Goal: Information Seeking & Learning: Learn about a topic

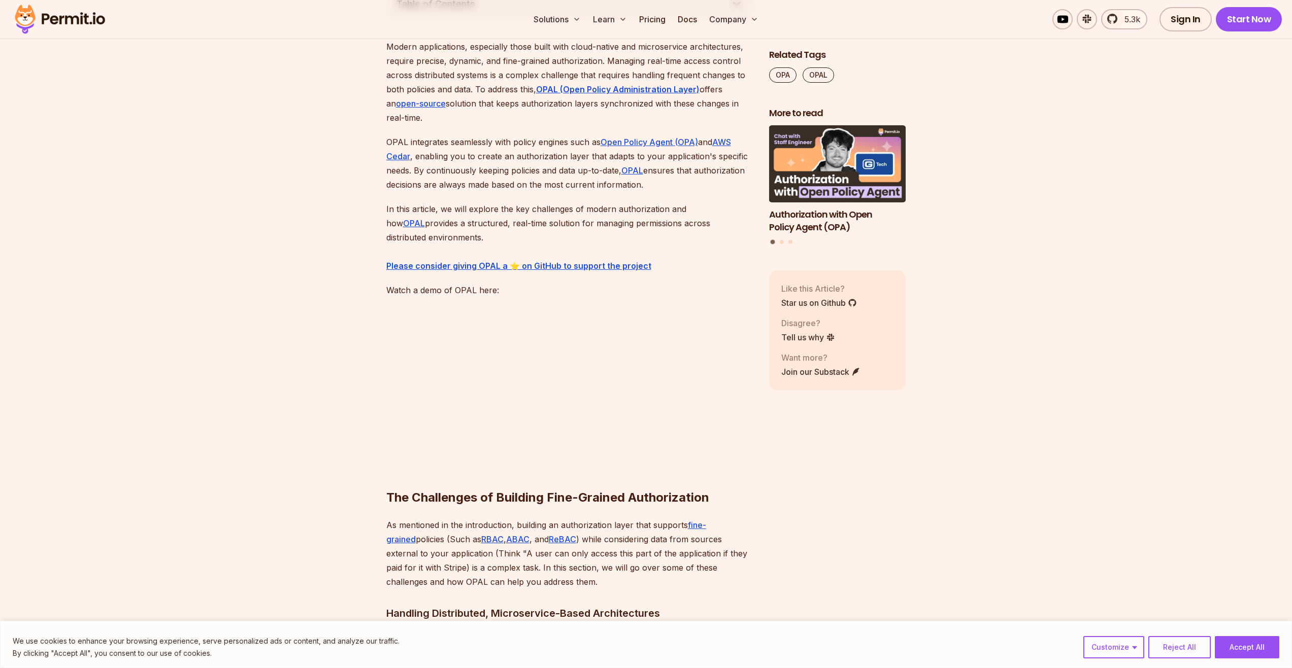
scroll to position [548, 0]
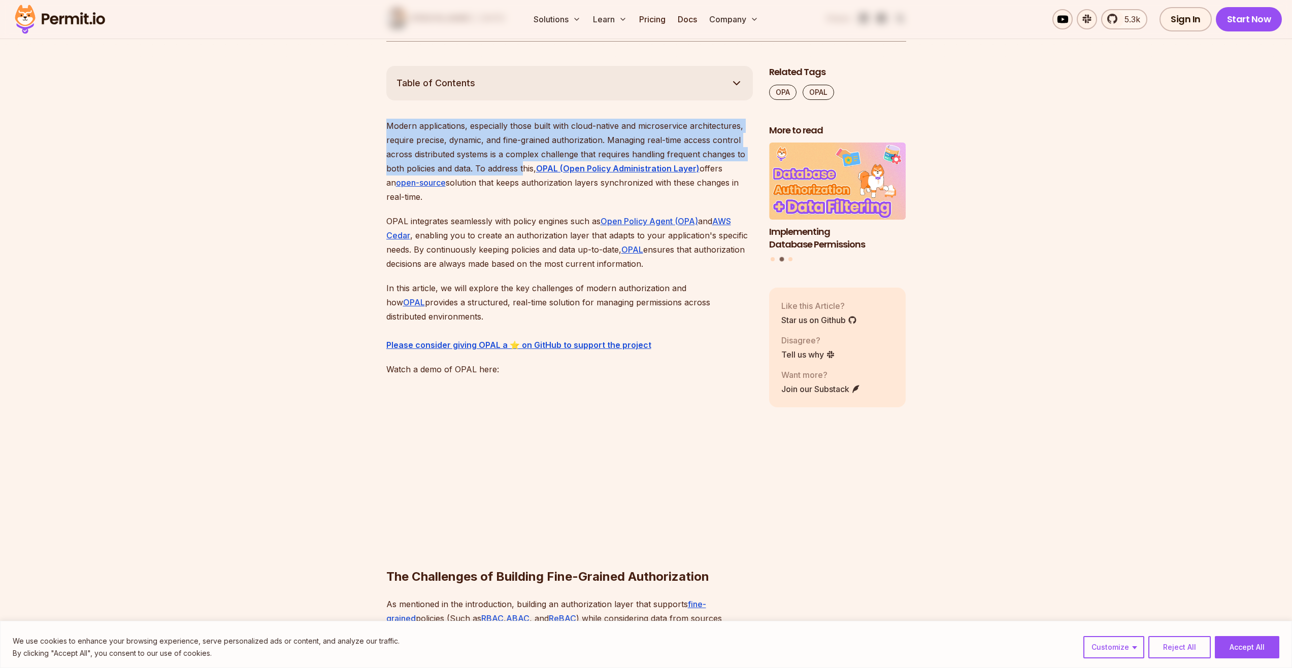
drag, startPoint x: 430, startPoint y: 122, endPoint x: 532, endPoint y: 171, distance: 112.6
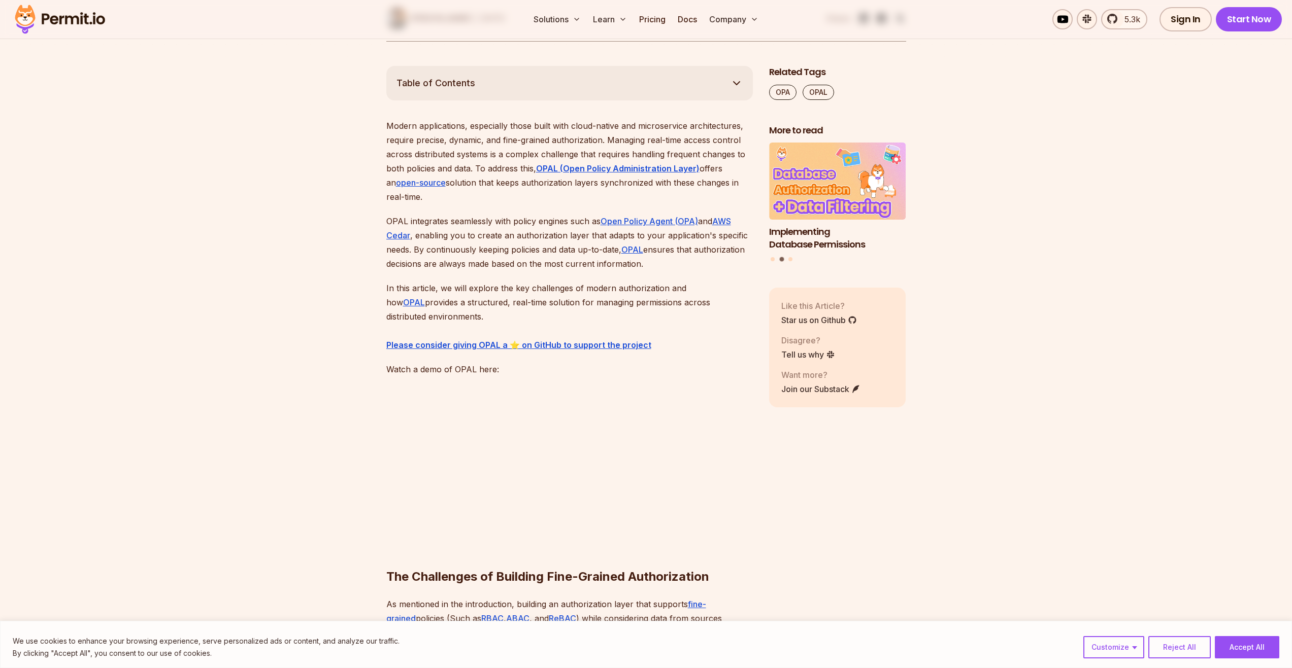
click at [528, 180] on p "Modern applications, especially those built with cloud-native and microservice …" at bounding box center [569, 161] width 366 height 85
drag, startPoint x: 478, startPoint y: 176, endPoint x: 652, endPoint y: 204, distance: 176.3
click at [652, 204] on p "Modern applications, especially those built with cloud-native and microservice …" at bounding box center [569, 161] width 366 height 85
click at [484, 200] on p "Modern applications, especially those built with cloud-native and microservice …" at bounding box center [569, 161] width 366 height 85
drag, startPoint x: 389, startPoint y: 219, endPoint x: 588, endPoint y: 227, distance: 199.1
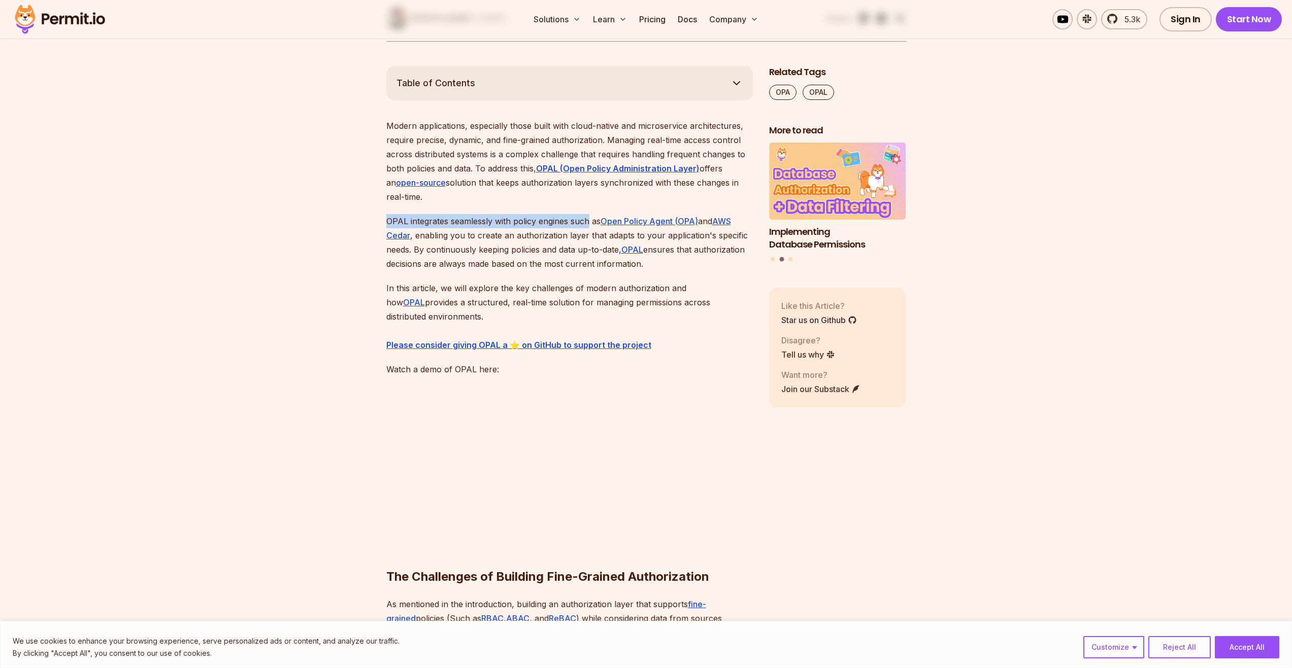
click at [588, 227] on p "OPAL integrates seamlessly with policy engines such as Open Policy Agent (OPA) …" at bounding box center [569, 242] width 366 height 57
drag, startPoint x: 413, startPoint y: 233, endPoint x: 459, endPoint y: 238, distance: 45.9
click at [460, 238] on p "OPAL integrates seamlessly with policy engines such as Open Policy Agent (OPA) …" at bounding box center [569, 242] width 366 height 57
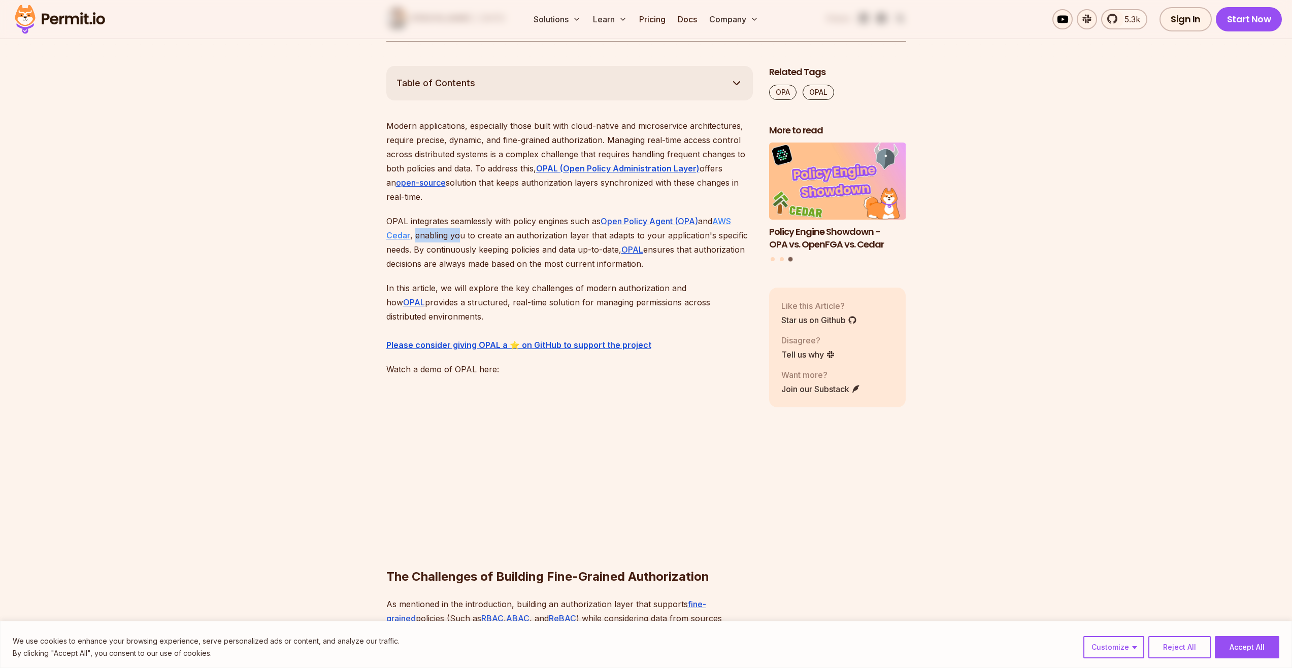
click at [392, 233] on link "AWS Cedar" at bounding box center [558, 228] width 345 height 24
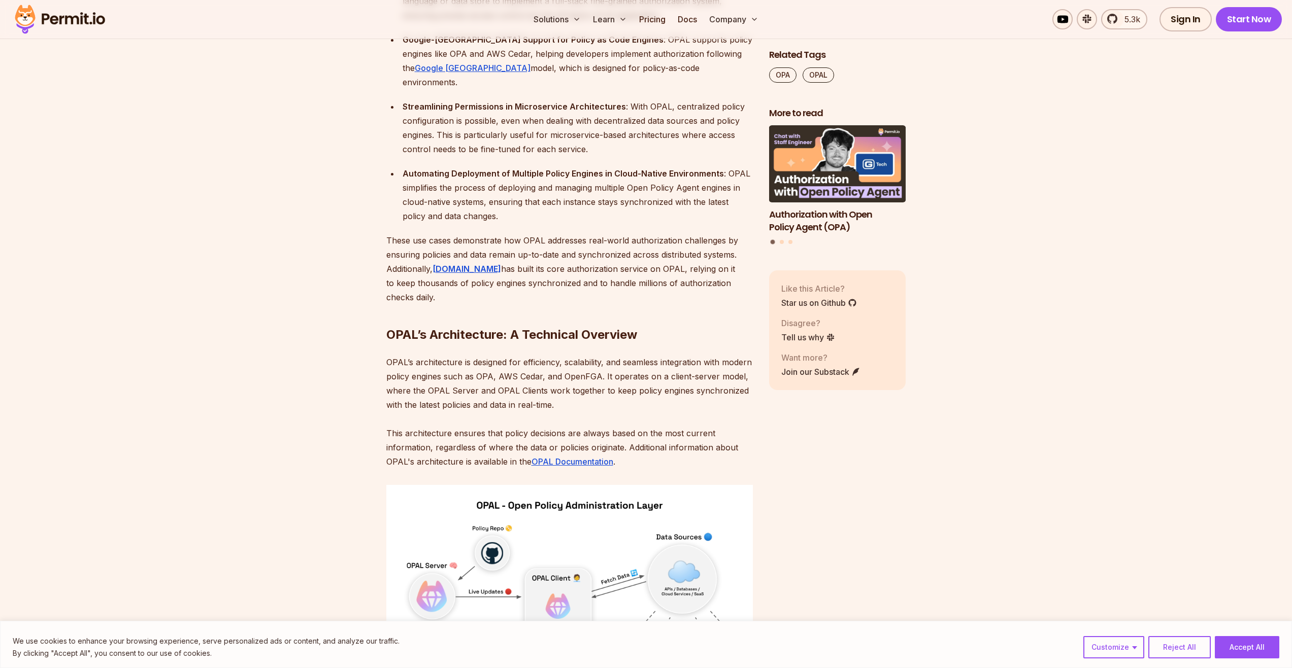
scroll to position [3106, 0]
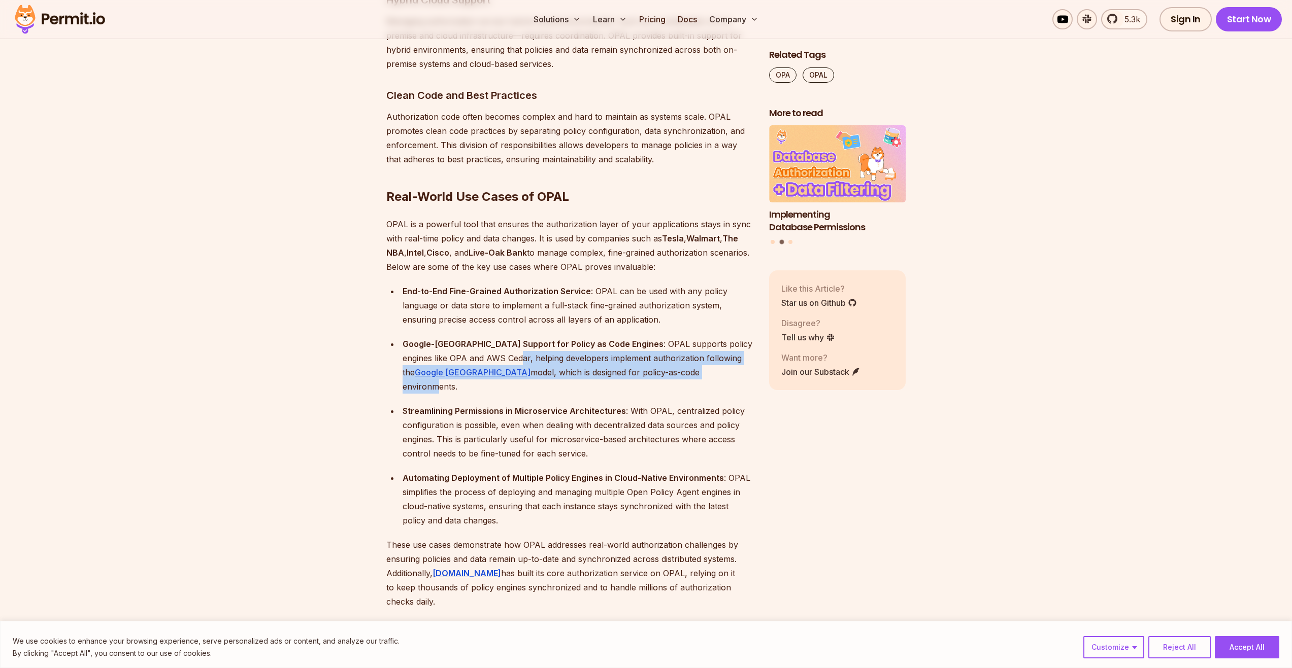
drag, startPoint x: 474, startPoint y: 351, endPoint x: 641, endPoint y: 359, distance: 168.2
click at [641, 359] on div "Google-Zanzibar Support for Policy as Code Engines : OPAL supports policy engin…" at bounding box center [577, 365] width 350 height 57
drag, startPoint x: 666, startPoint y: 343, endPoint x: 490, endPoint y: 342, distance: 175.6
click at [490, 342] on div "Google-Zanzibar Support for Policy as Code Engines : OPAL supports policy engin…" at bounding box center [577, 365] width 350 height 57
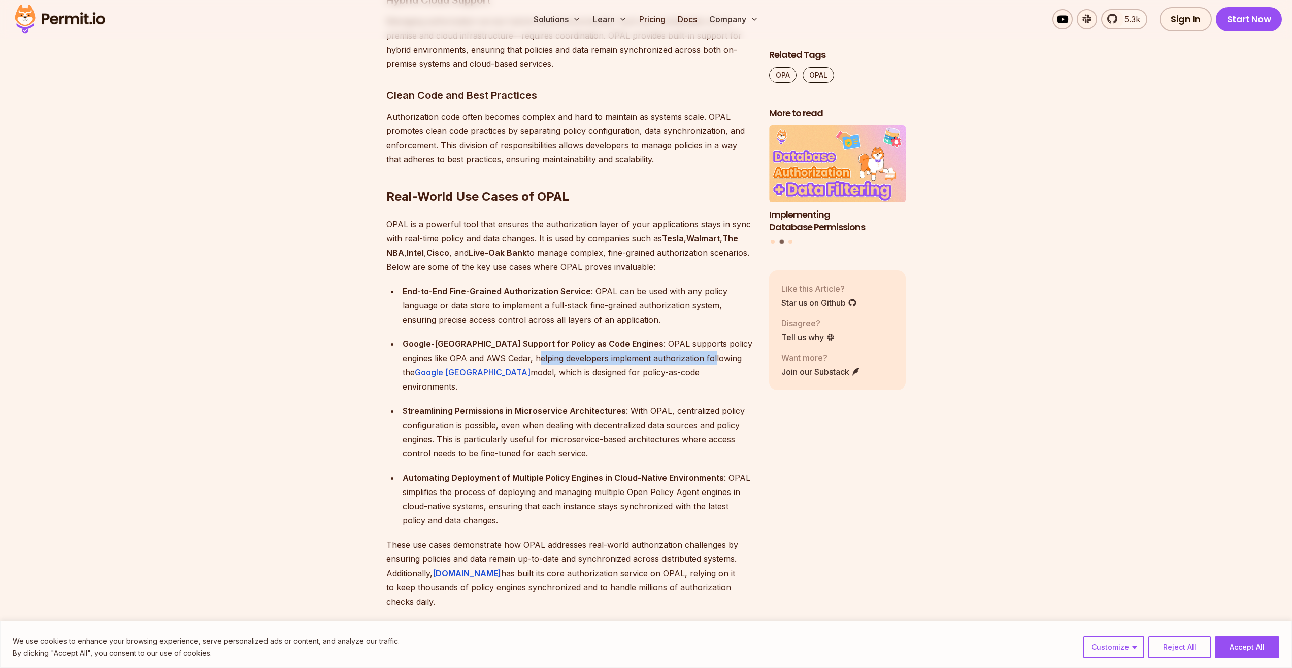
click at [490, 342] on div "Google-Zanzibar Support for Policy as Code Engines : OPAL supports policy engin…" at bounding box center [577, 365] width 350 height 57
drag, startPoint x: 490, startPoint y: 342, endPoint x: 661, endPoint y: 337, distance: 170.6
click at [660, 337] on div "Google-Zanzibar Support for Policy as Code Engines : OPAL supports policy engin…" at bounding box center [577, 365] width 350 height 57
click at [661, 337] on div "Google-Zanzibar Support for Policy as Code Engines : OPAL supports policy engin…" at bounding box center [577, 365] width 350 height 57
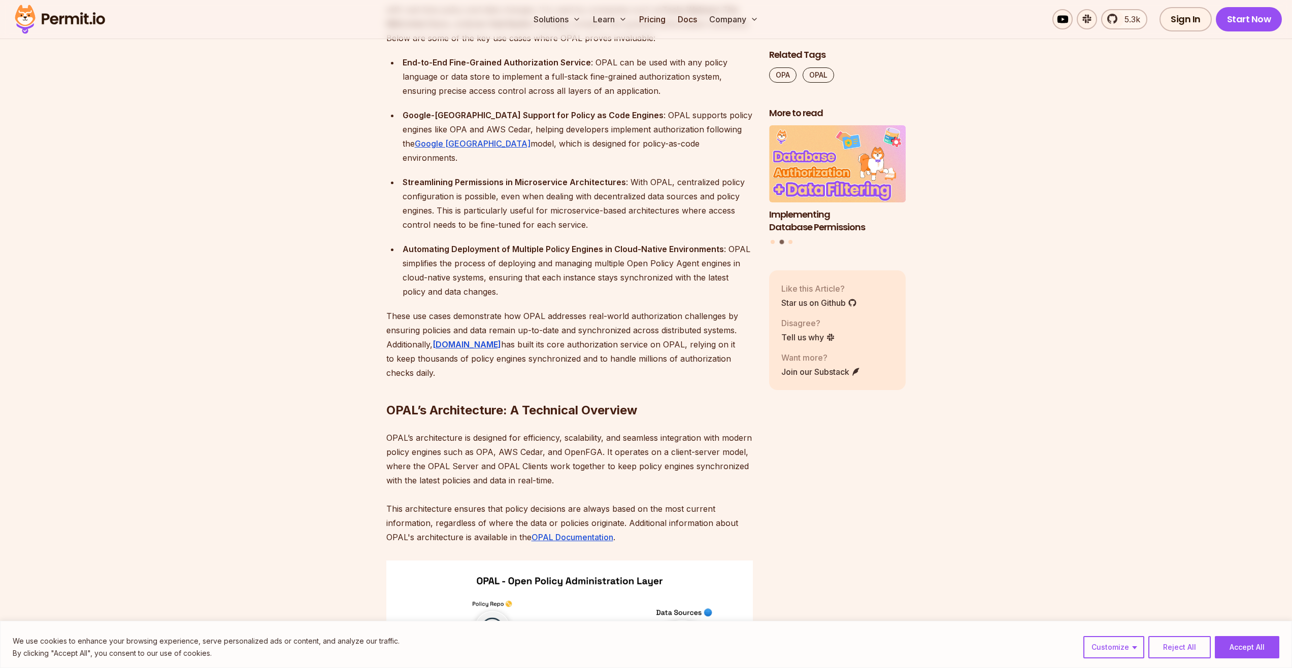
scroll to position [3654, 0]
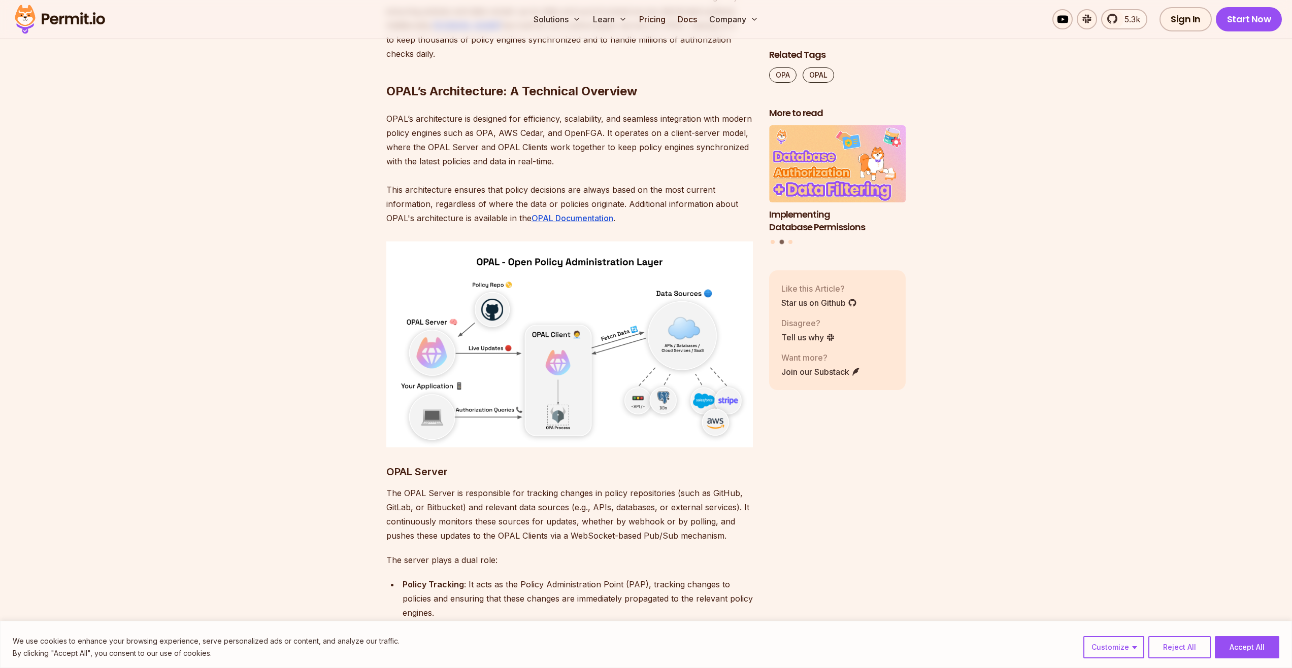
click at [583, 493] on p "The OPAL Server is responsible for tracking changes in policy repositories (suc…" at bounding box center [569, 514] width 366 height 57
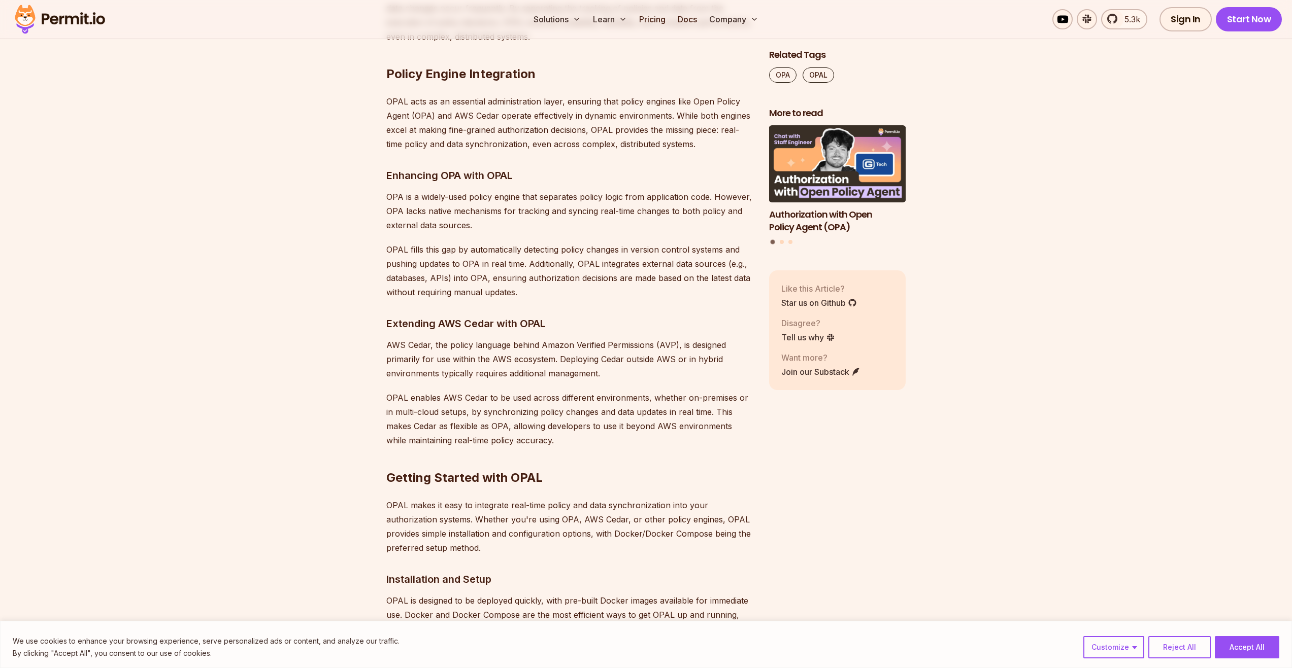
scroll to position [4811, 0]
click at [585, 496] on p "OPAL makes it easy to integrate real-time policy and data synchronization into …" at bounding box center [569, 524] width 366 height 57
